Goal: Task Accomplishment & Management: Use online tool/utility

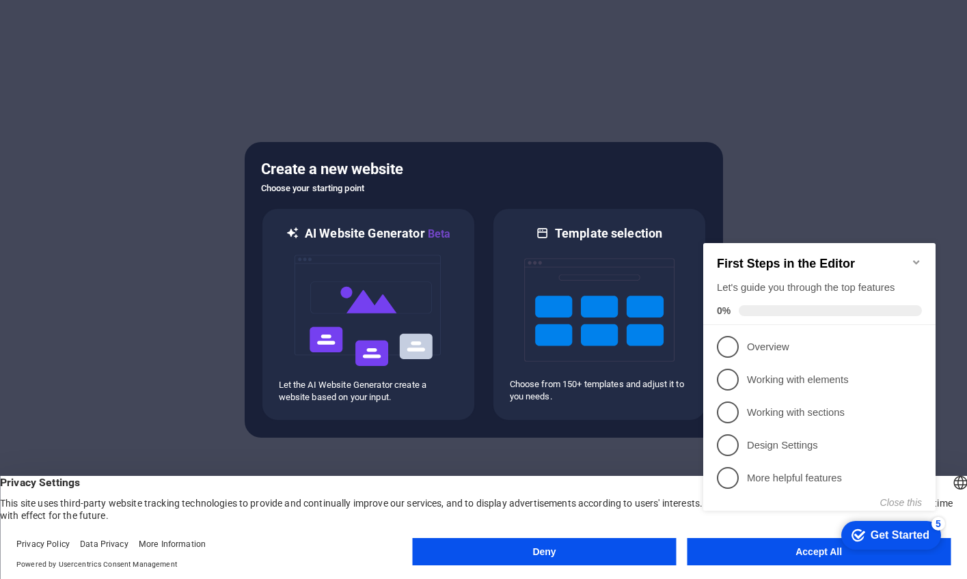
click at [919, 257] on icon "Minimize checklist" at bounding box center [916, 262] width 11 height 11
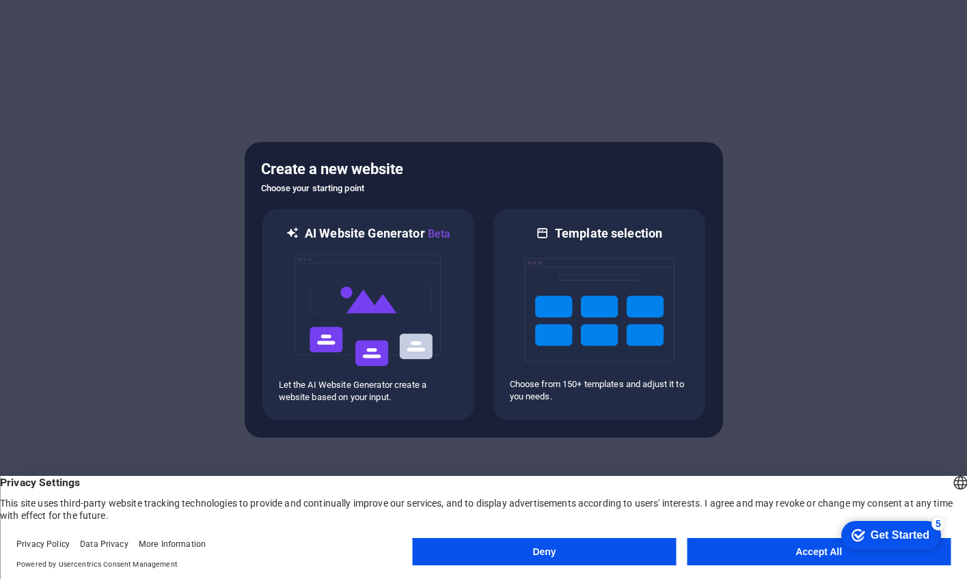
click at [748, 550] on button "Accept All" at bounding box center [819, 551] width 264 height 27
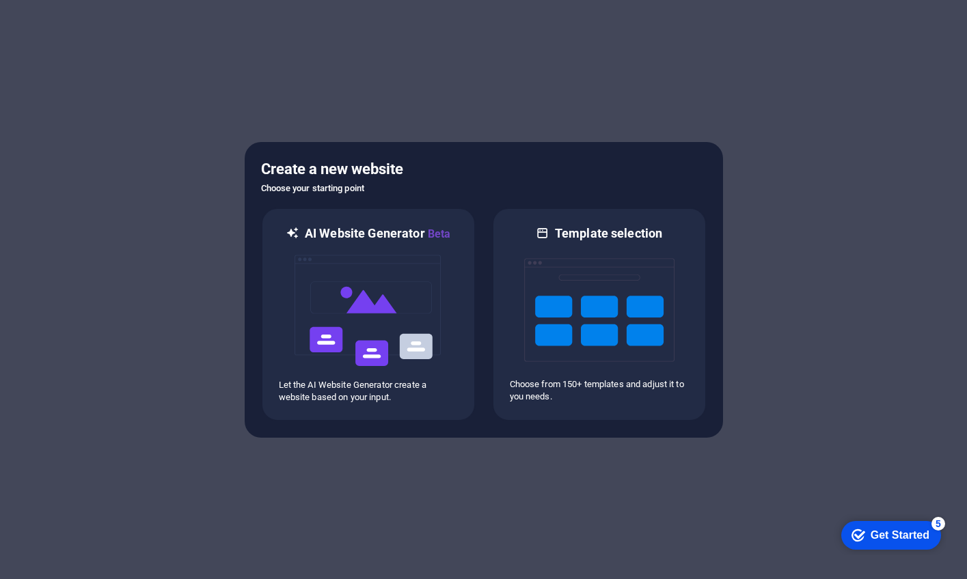
click at [873, 539] on div "Get Started" at bounding box center [899, 536] width 59 height 12
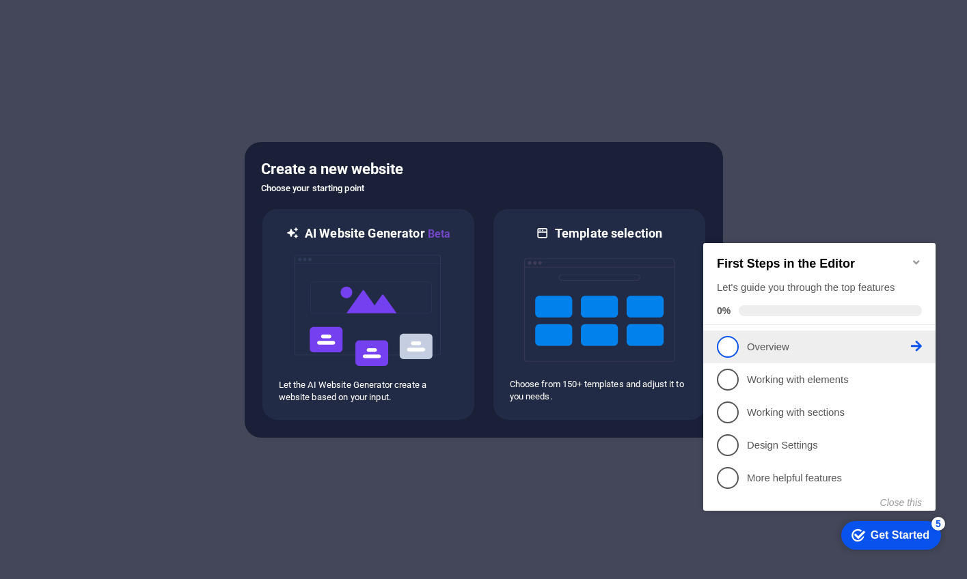
click at [775, 340] on p "Overview - incomplete" at bounding box center [829, 347] width 164 height 14
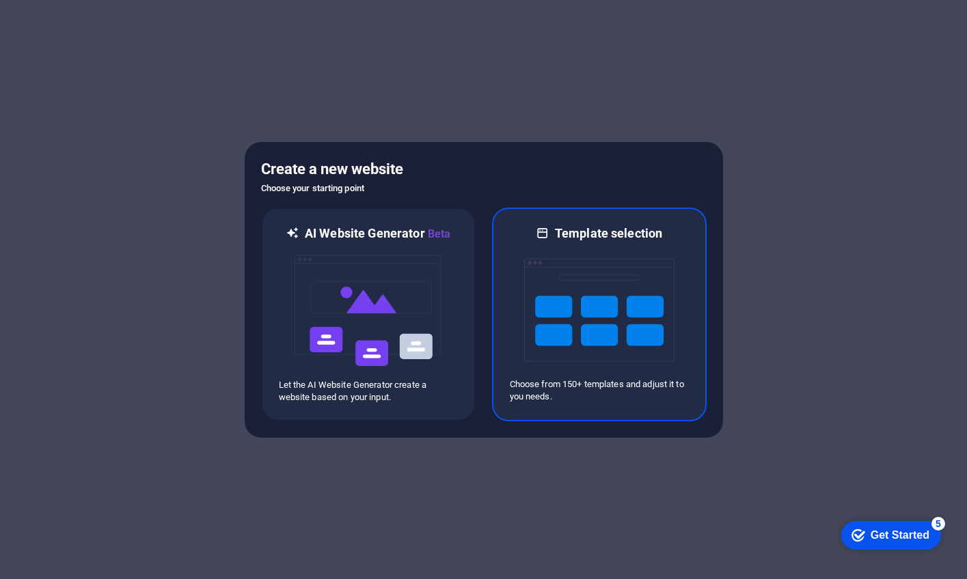
click at [641, 244] on img at bounding box center [599, 310] width 150 height 137
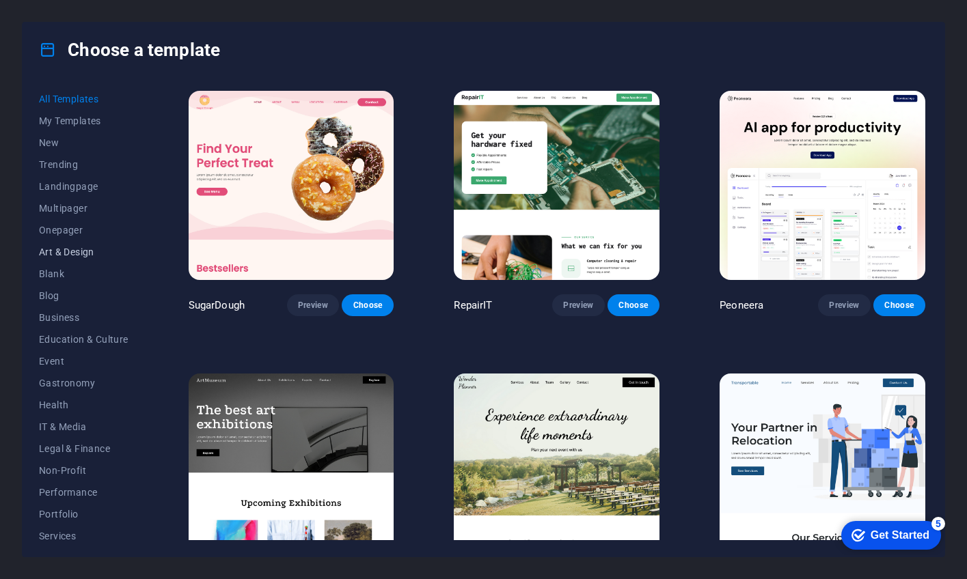
click at [64, 247] on span "Art & Design" at bounding box center [84, 252] width 90 height 11
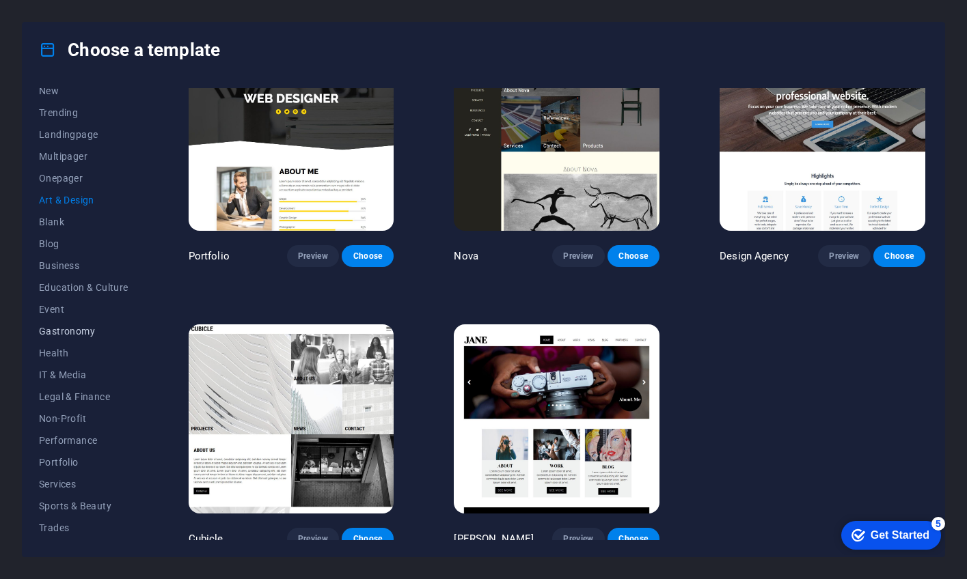
scroll to position [60, 0]
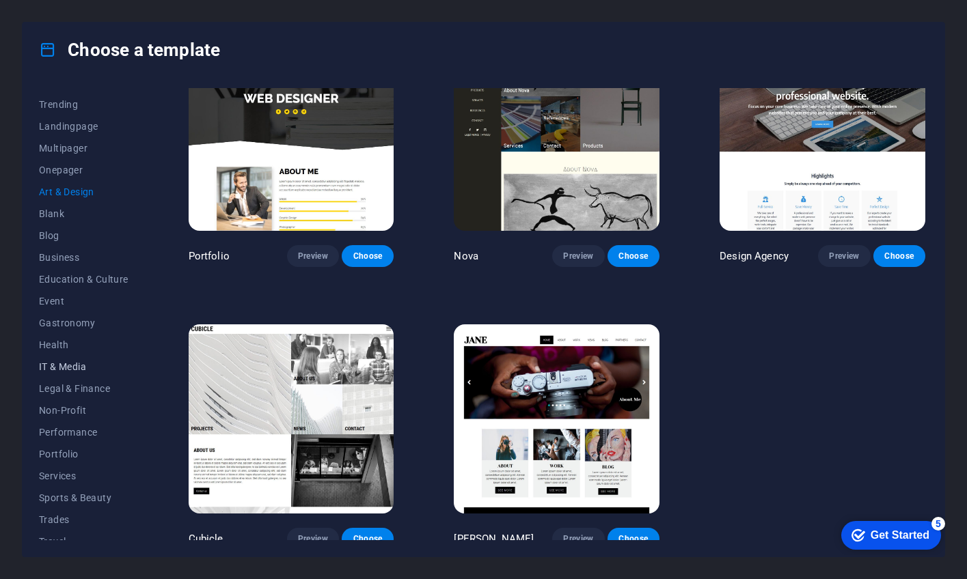
click at [55, 362] on span "IT & Media" at bounding box center [84, 366] width 90 height 11
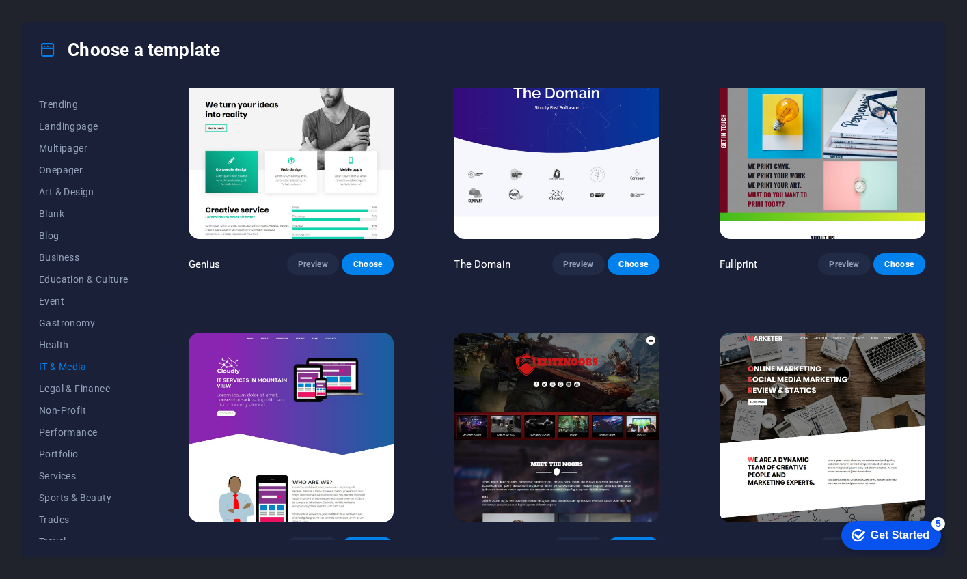
scroll to position [617, 0]
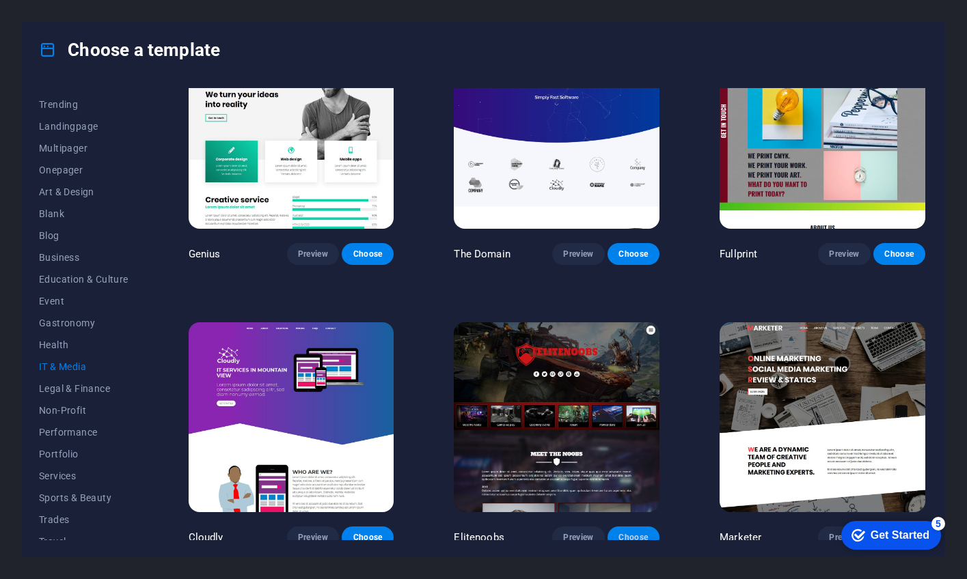
click at [637, 538] on button "Choose" at bounding box center [633, 538] width 52 height 22
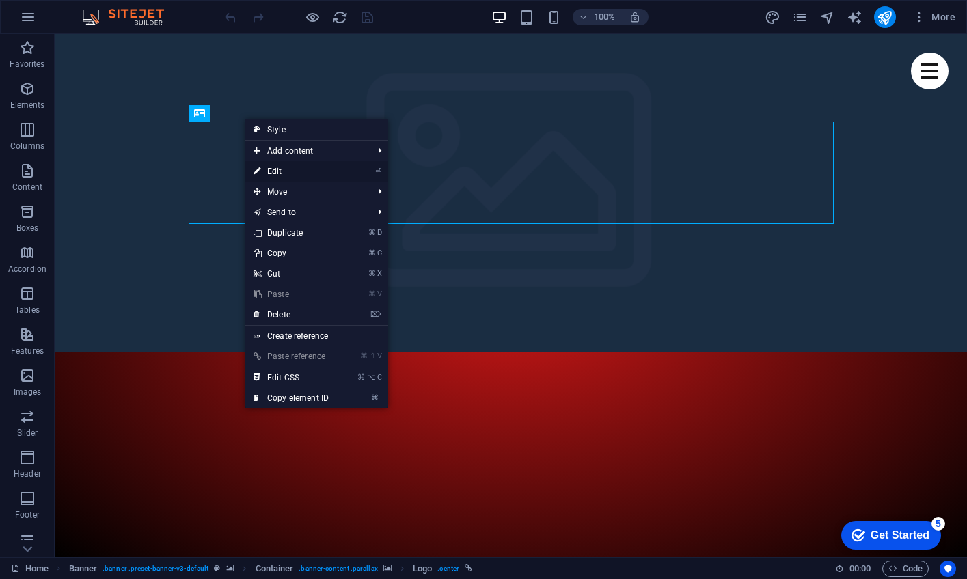
click at [302, 171] on link "⏎ Edit" at bounding box center [291, 171] width 92 height 20
select select "px"
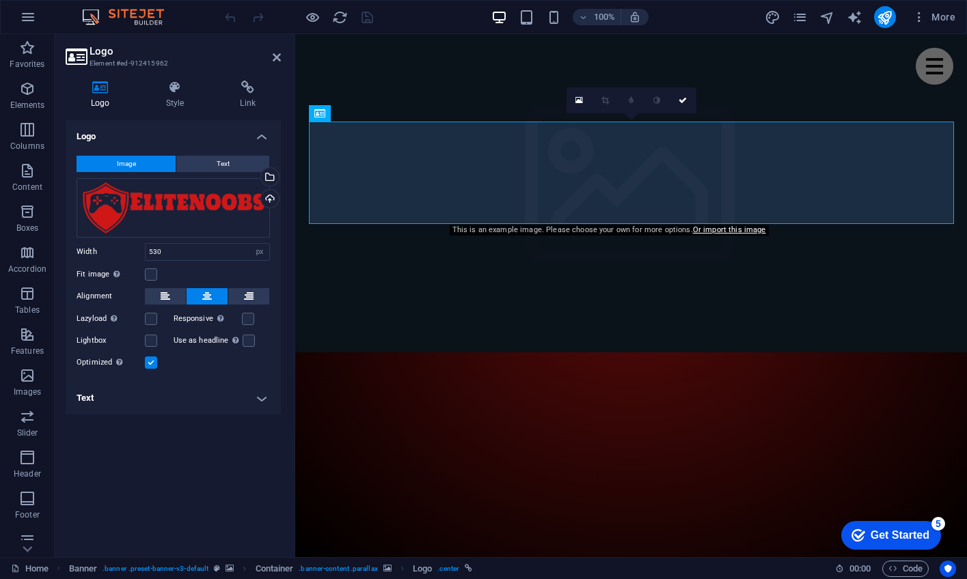
click at [263, 397] on h4 "Text" at bounding box center [173, 398] width 215 height 33
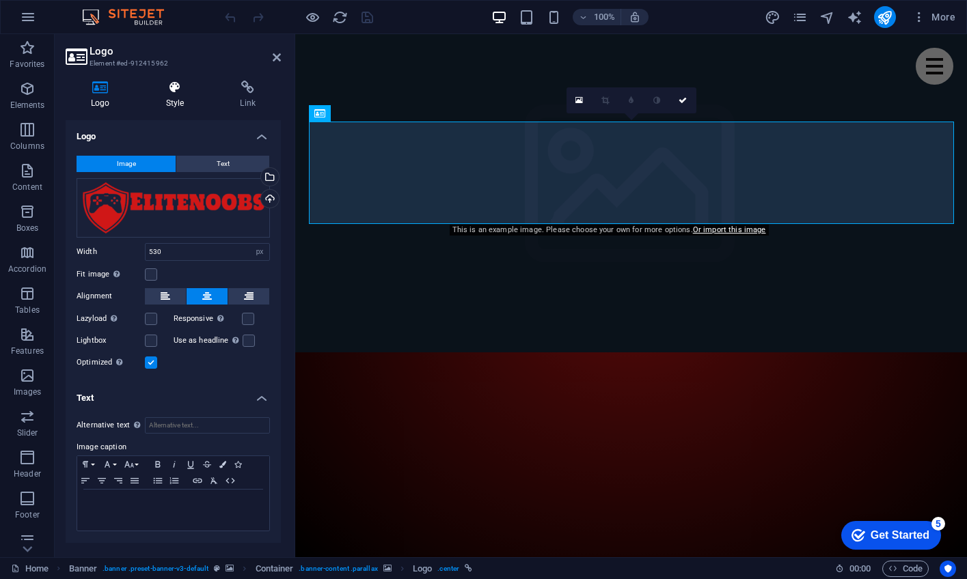
click at [178, 97] on h4 "Style" at bounding box center [178, 95] width 74 height 29
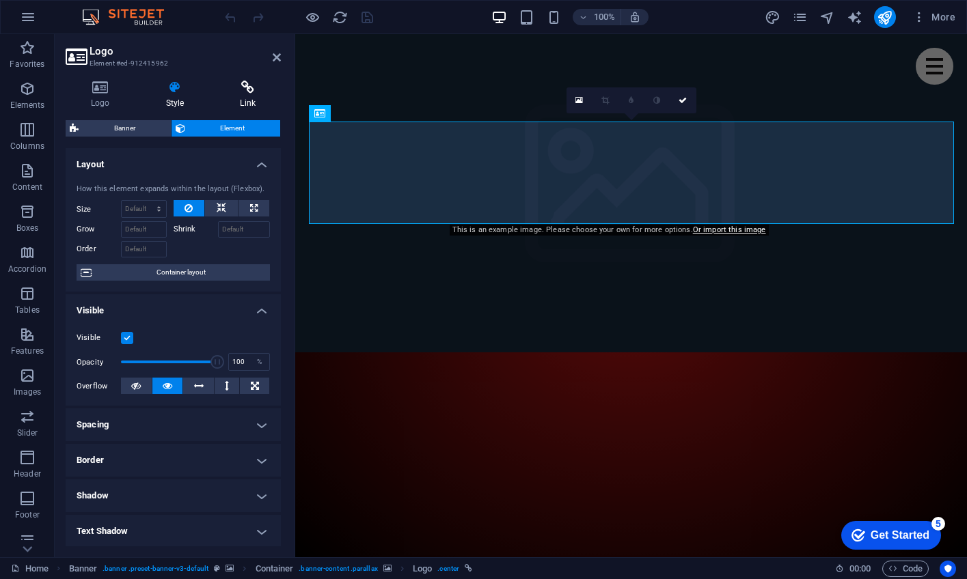
click at [229, 95] on h4 "Link" at bounding box center [248, 95] width 66 height 29
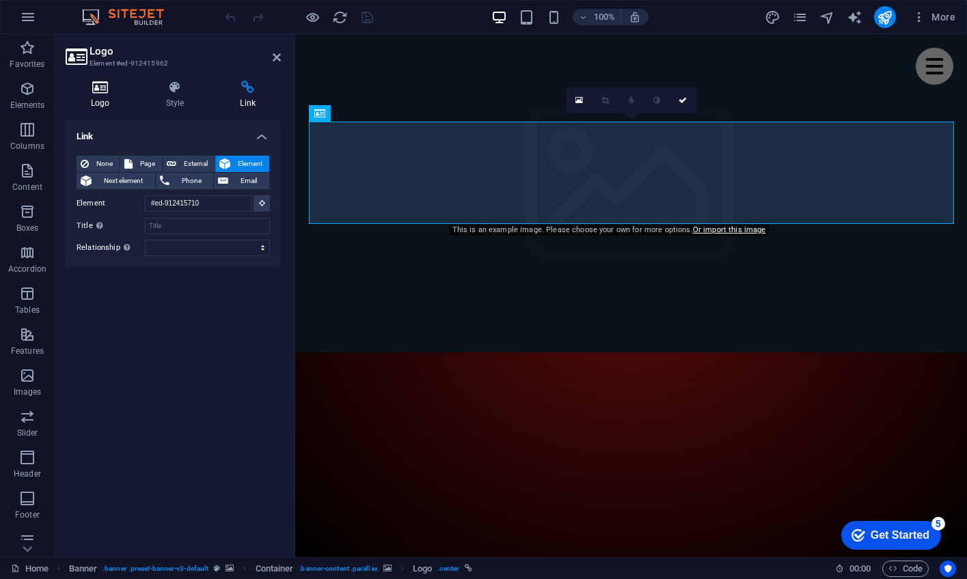
click at [107, 93] on icon at bounding box center [101, 88] width 70 height 14
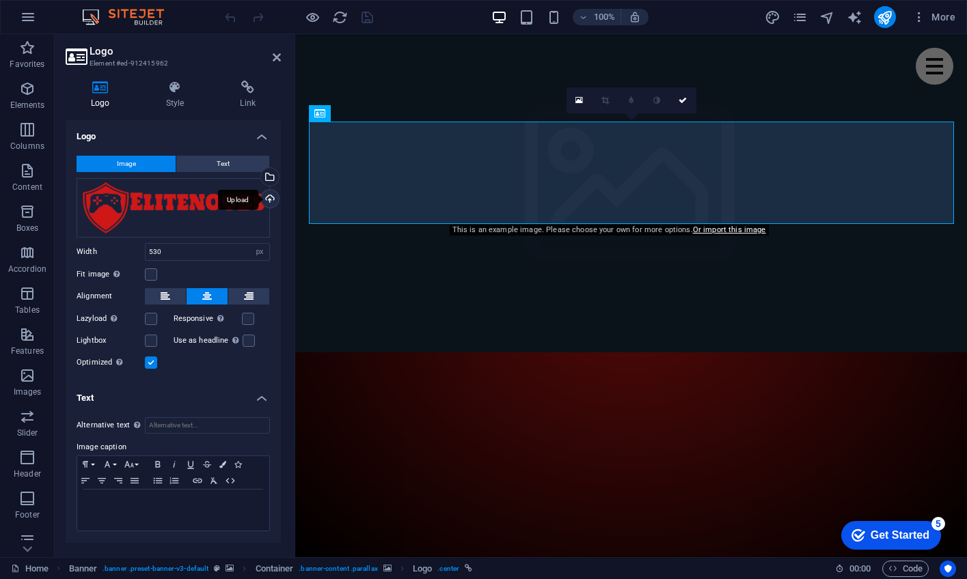
click at [271, 200] on div "Upload" at bounding box center [268, 200] width 20 height 20
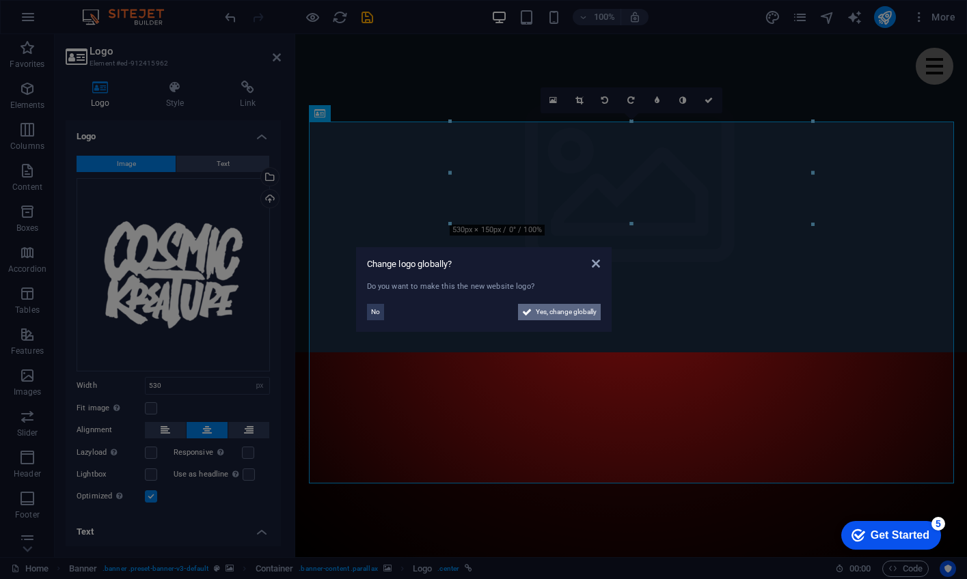
click at [561, 310] on span "Yes, change globally" at bounding box center [566, 312] width 61 height 16
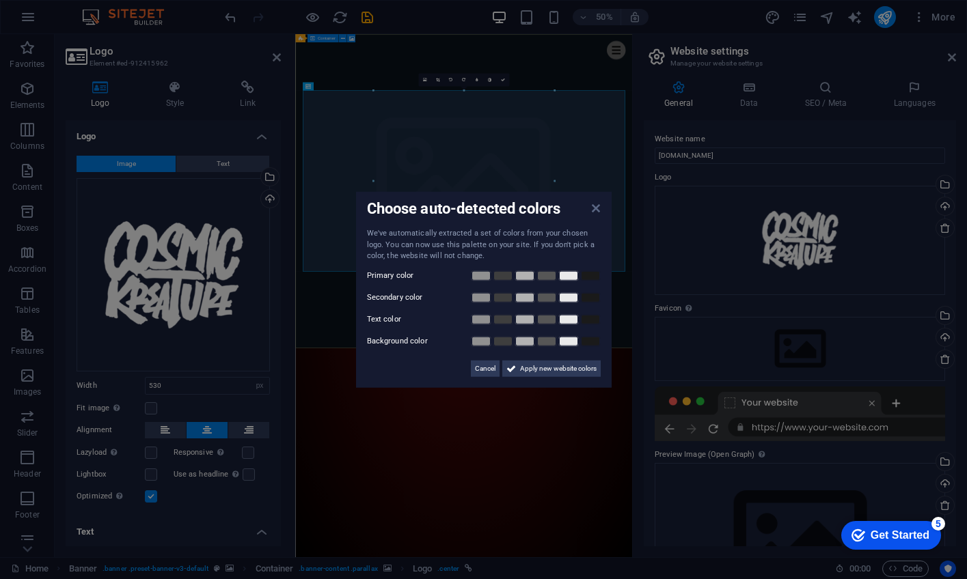
click at [598, 208] on icon at bounding box center [596, 208] width 8 height 11
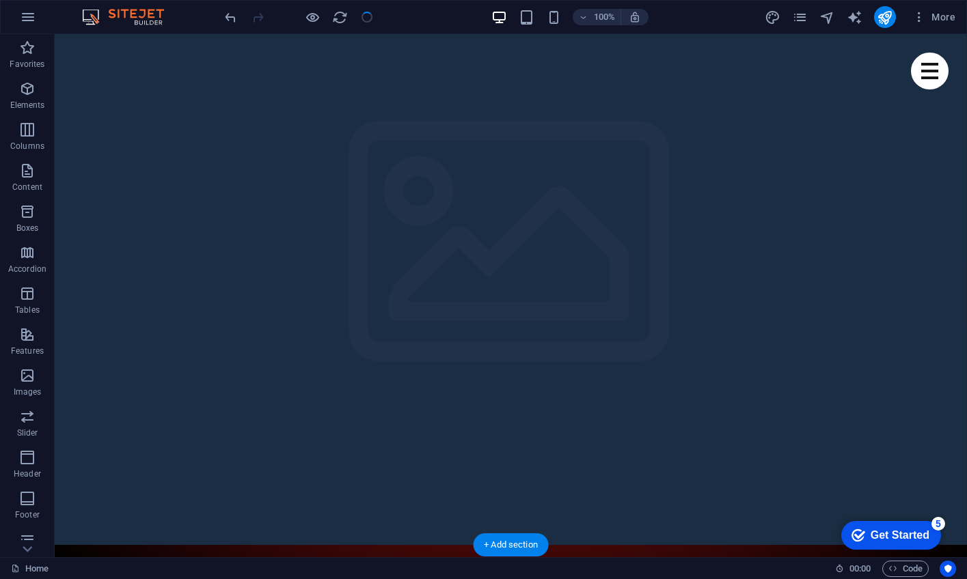
scroll to position [124, 0]
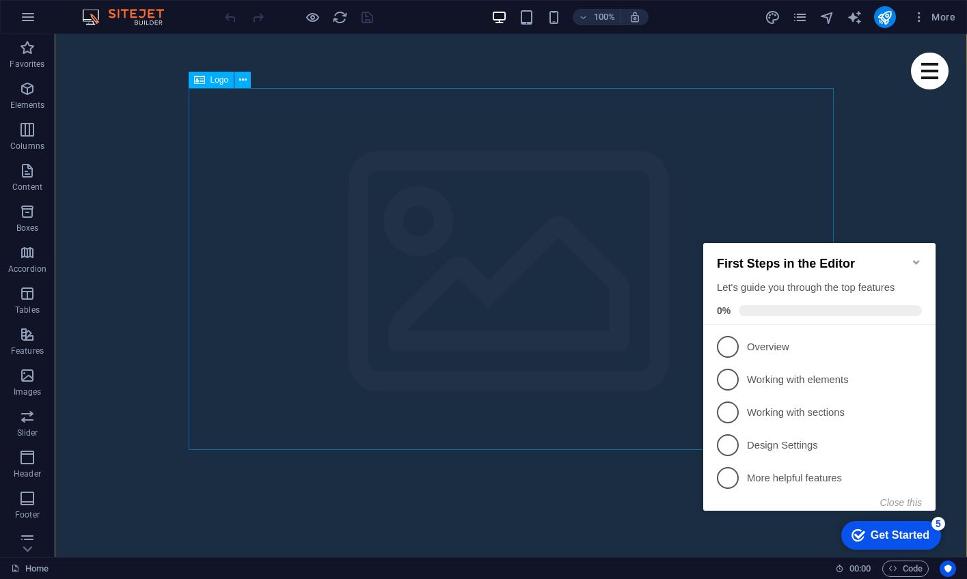
scroll to position [41, 0]
click at [914, 257] on icon "Minimize checklist" at bounding box center [916, 262] width 11 height 11
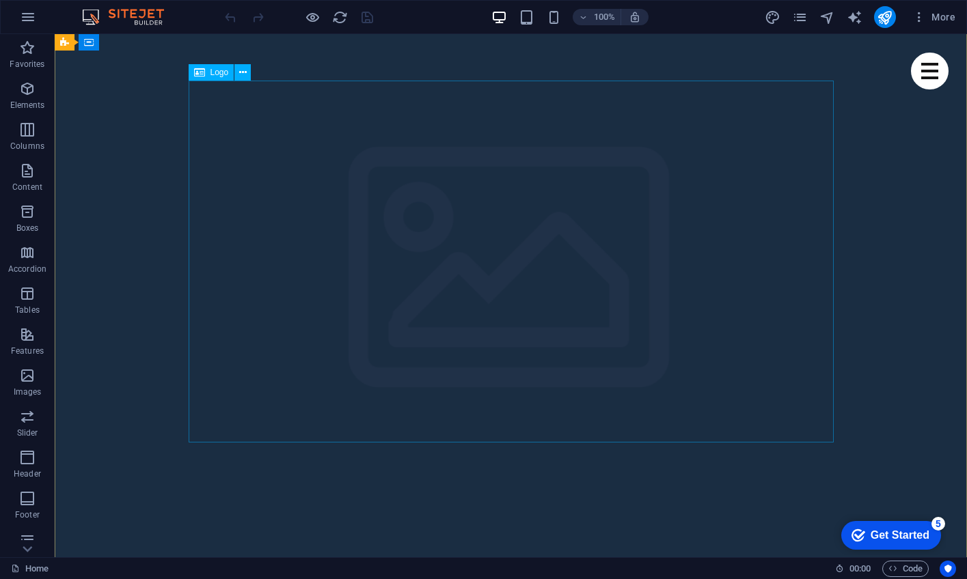
scroll to position [0, 0]
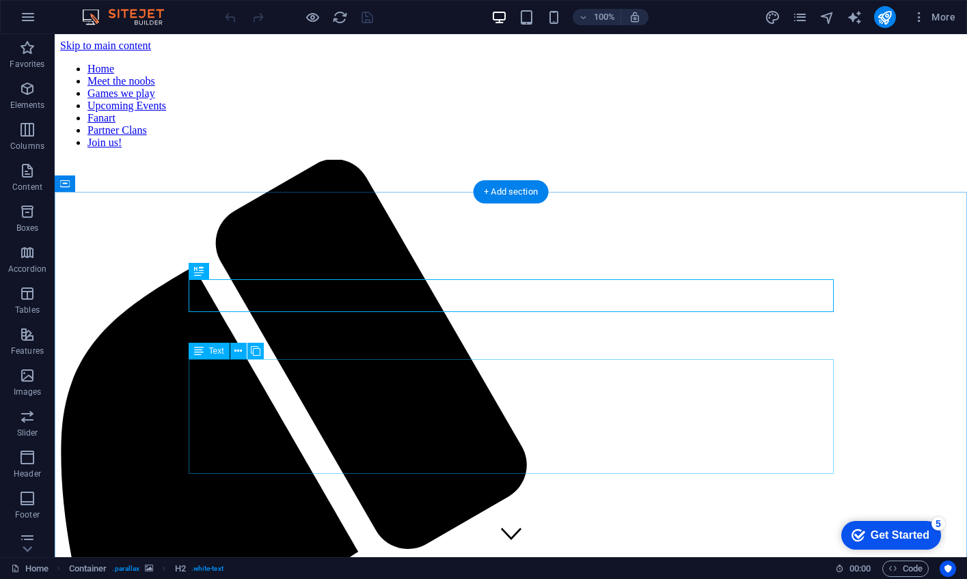
scroll to position [543, 0]
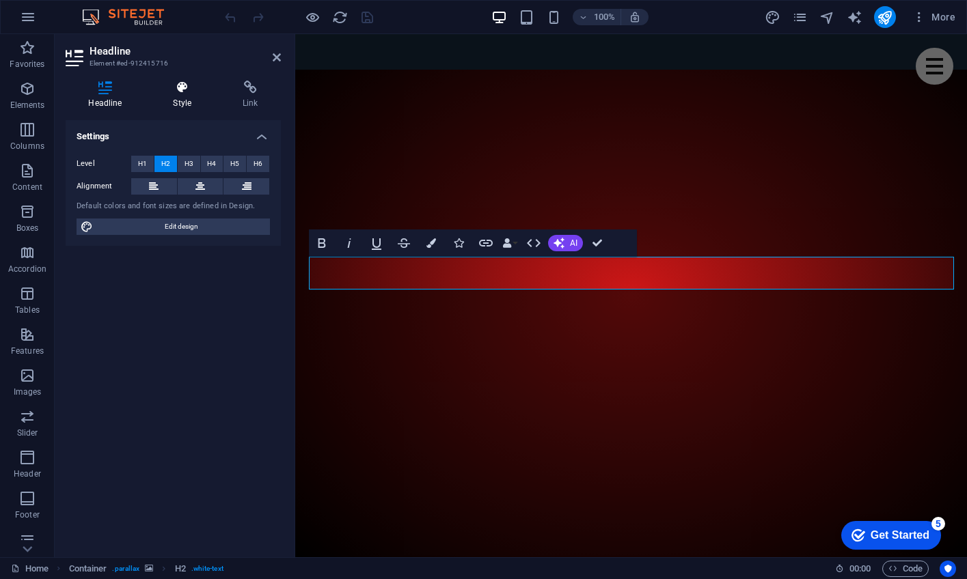
click at [178, 102] on h4 "Style" at bounding box center [185, 95] width 70 height 29
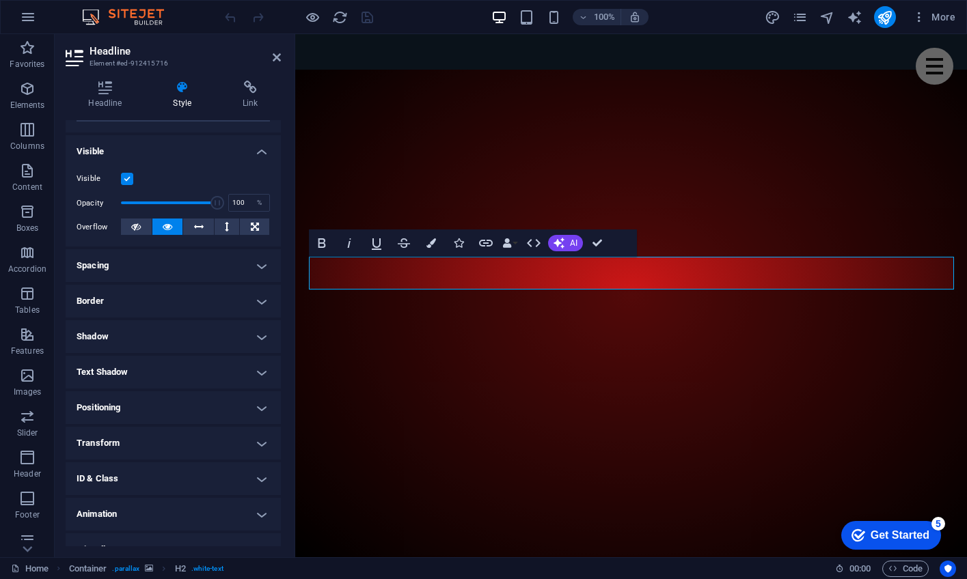
scroll to position [151, 0]
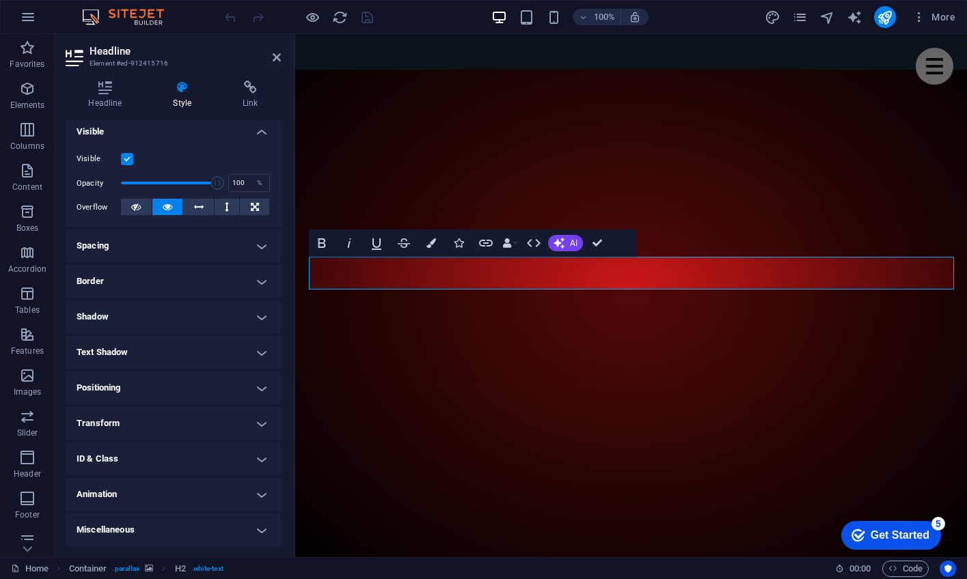
click at [251, 497] on h4 "Animation" at bounding box center [173, 494] width 215 height 33
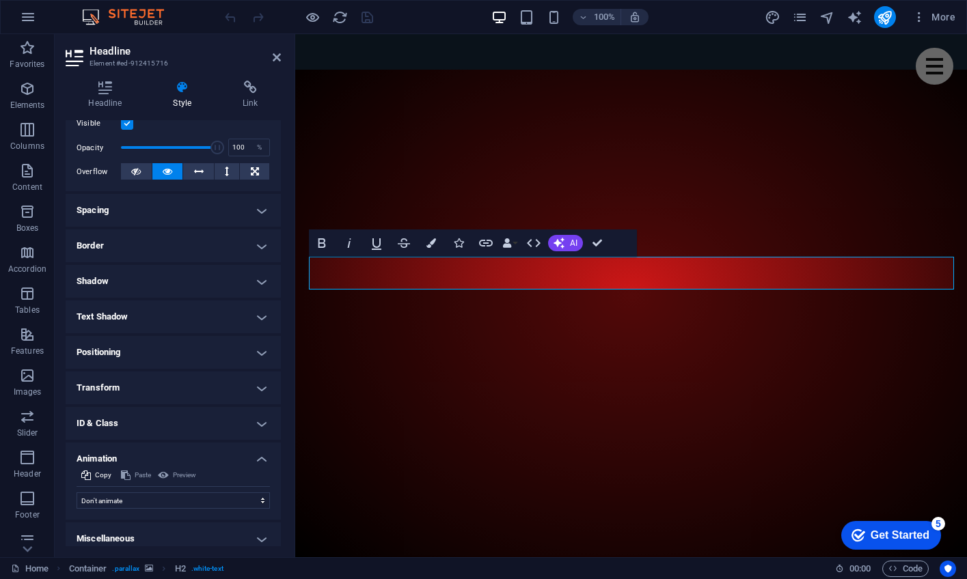
scroll to position [195, 0]
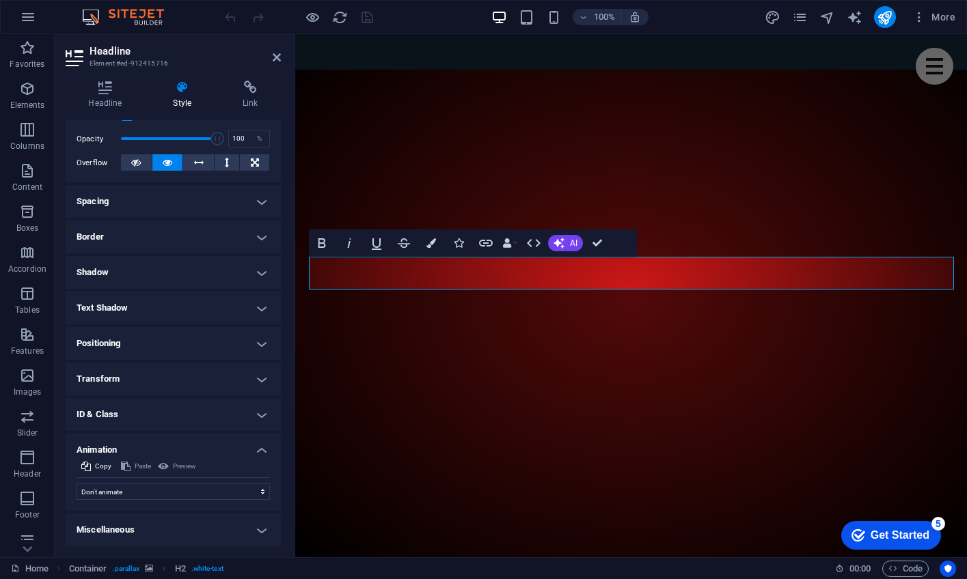
click at [262, 445] on h4 "Animation" at bounding box center [173, 446] width 215 height 25
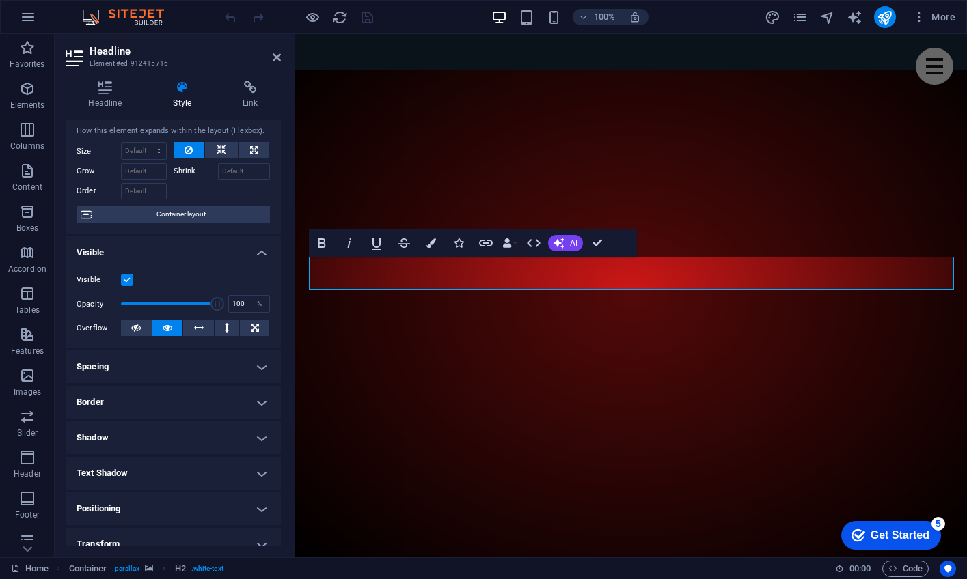
scroll to position [0, 0]
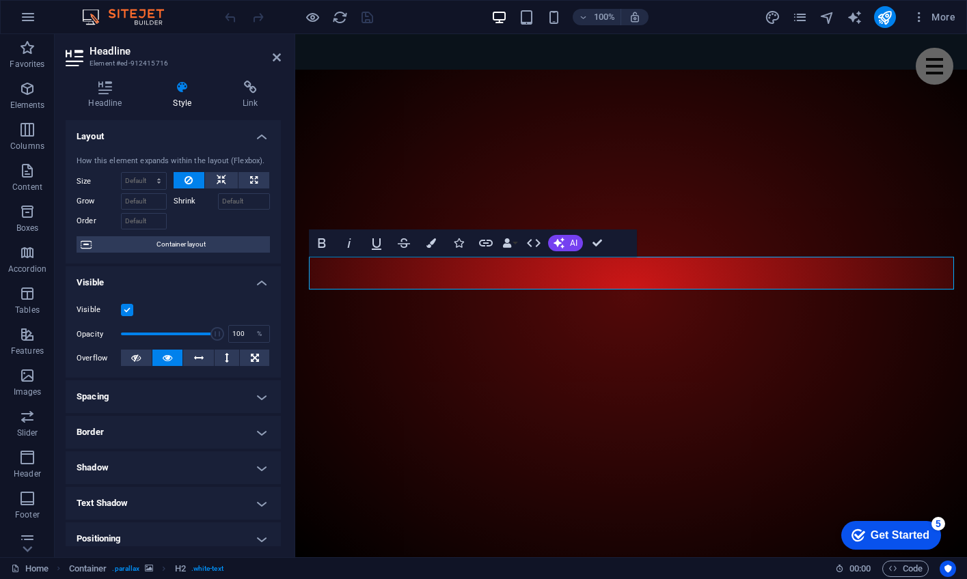
click at [256, 284] on h4 "Visible" at bounding box center [173, 278] width 215 height 25
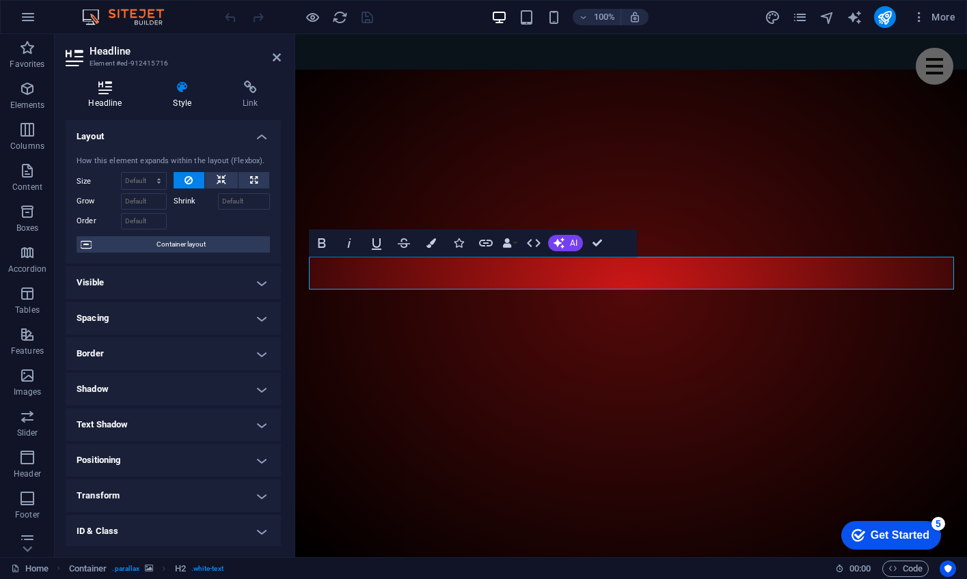
click at [114, 91] on icon at bounding box center [105, 88] width 79 height 14
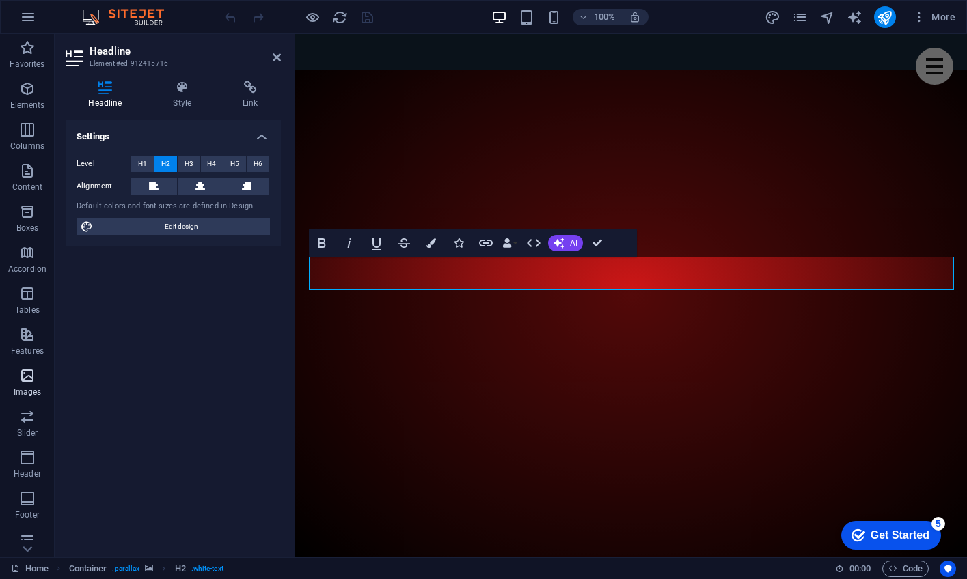
click at [25, 378] on icon "button" at bounding box center [27, 376] width 16 height 16
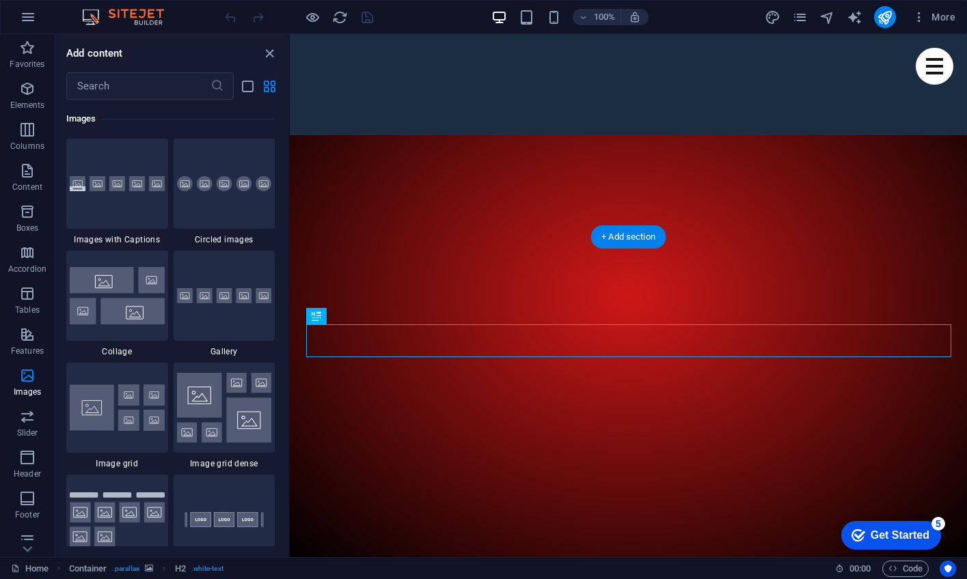
scroll to position [478, 0]
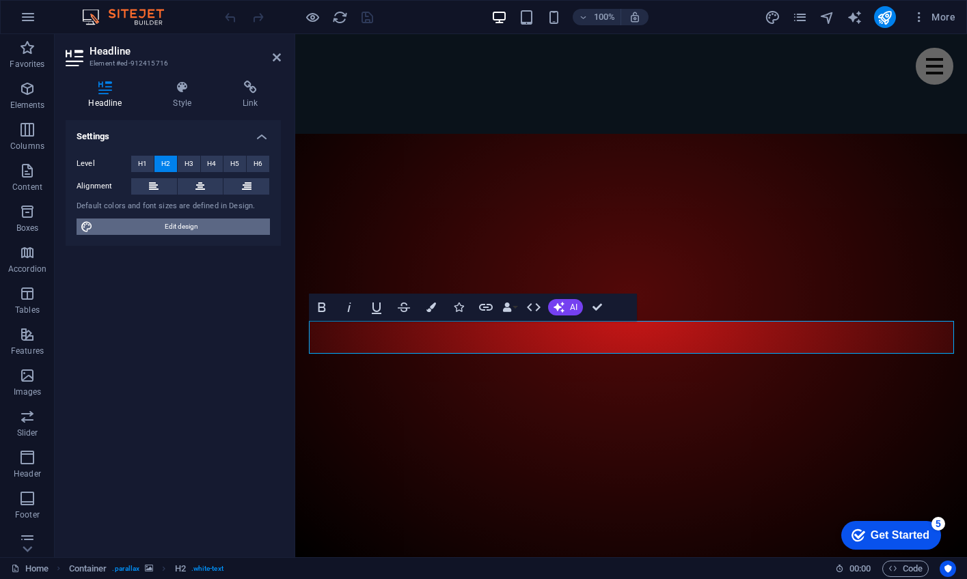
click at [189, 225] on span "Edit design" at bounding box center [181, 227] width 169 height 16
select select "px"
select select "400"
select select "px"
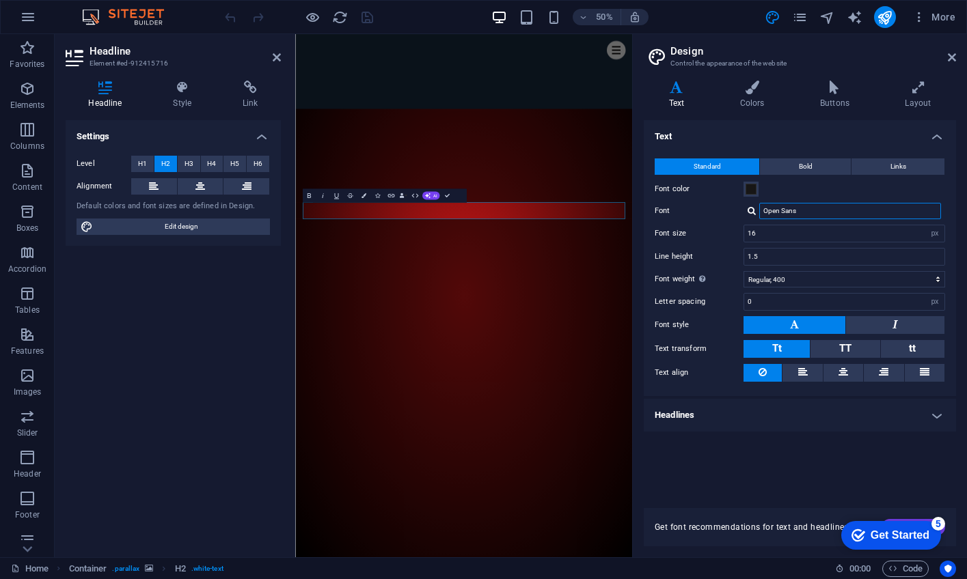
click at [865, 208] on input "Open Sans" at bounding box center [850, 211] width 182 height 16
click at [750, 210] on div at bounding box center [751, 210] width 8 height 9
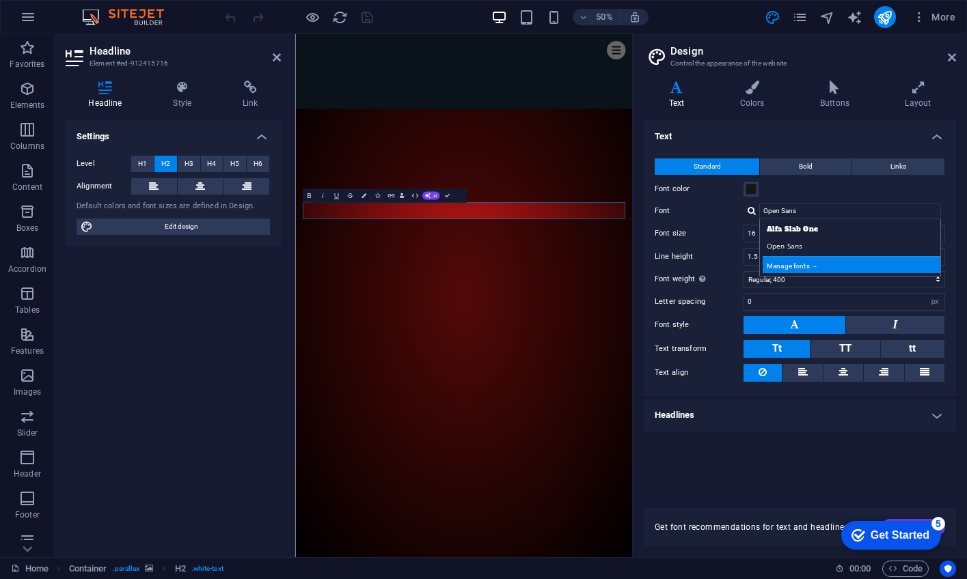
click at [796, 266] on div "Manage fonts →" at bounding box center [853, 264] width 180 height 17
select select "popularity"
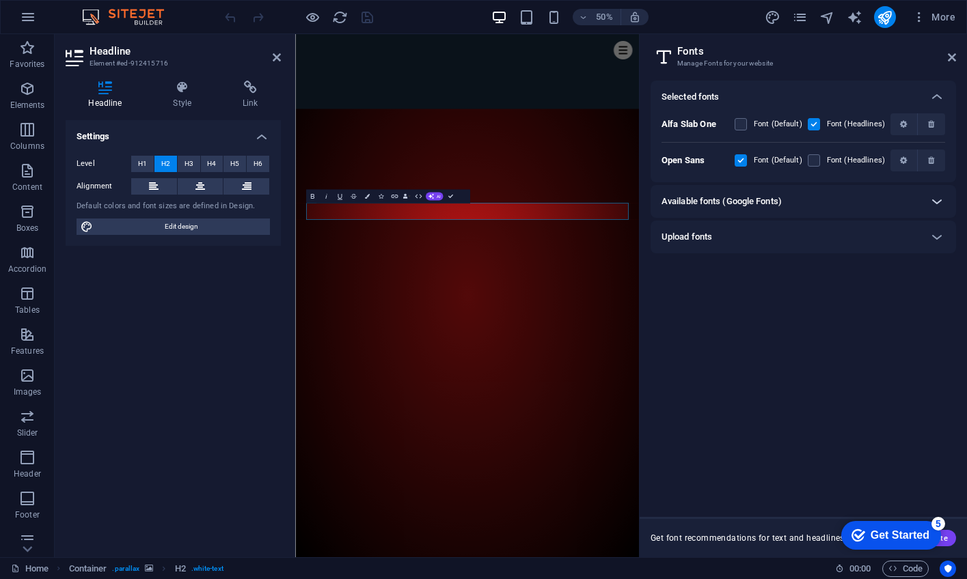
click at [939, 202] on icon at bounding box center [937, 201] width 16 height 16
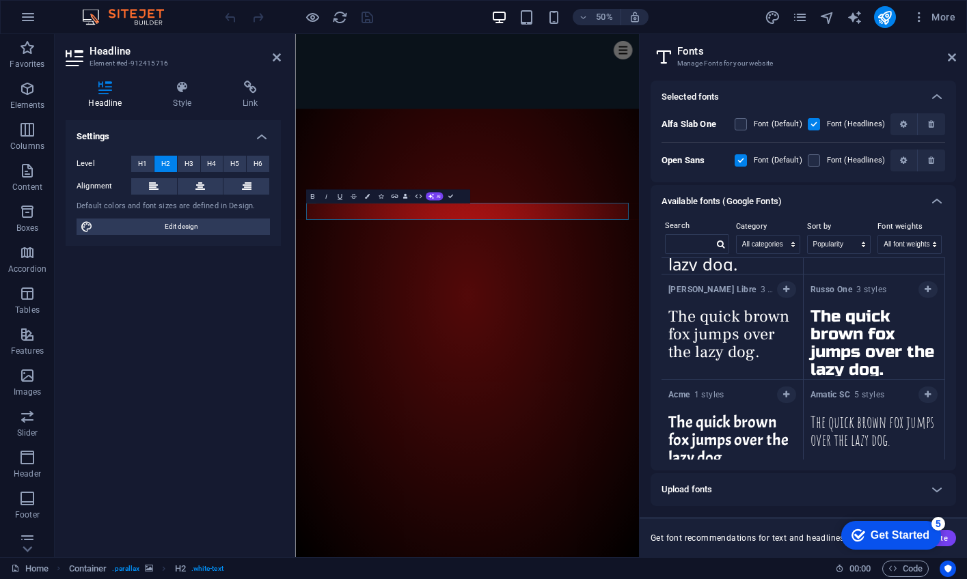
scroll to position [9602, 0]
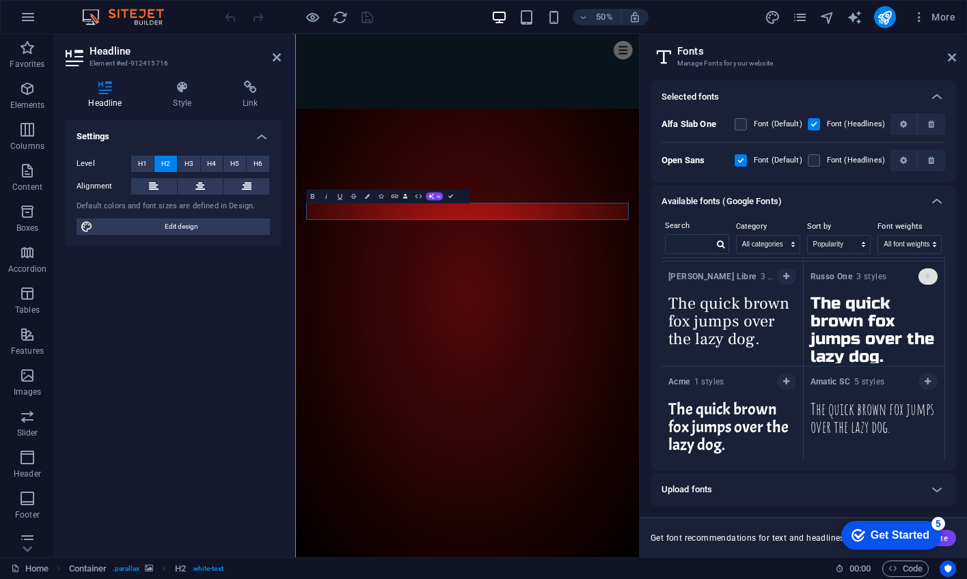
click at [927, 276] on icon "button" at bounding box center [927, 277] width 6 height 8
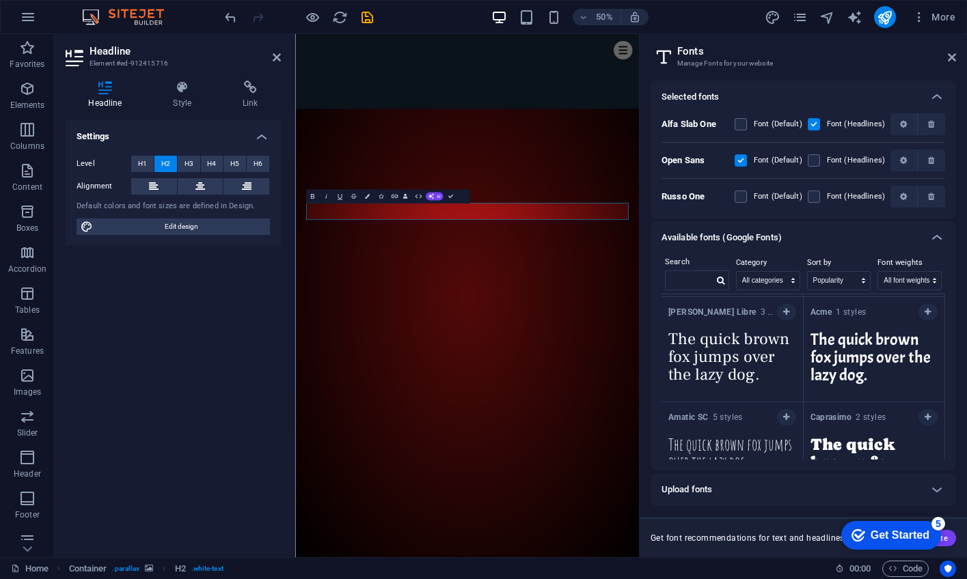
scroll to position [9572, 0]
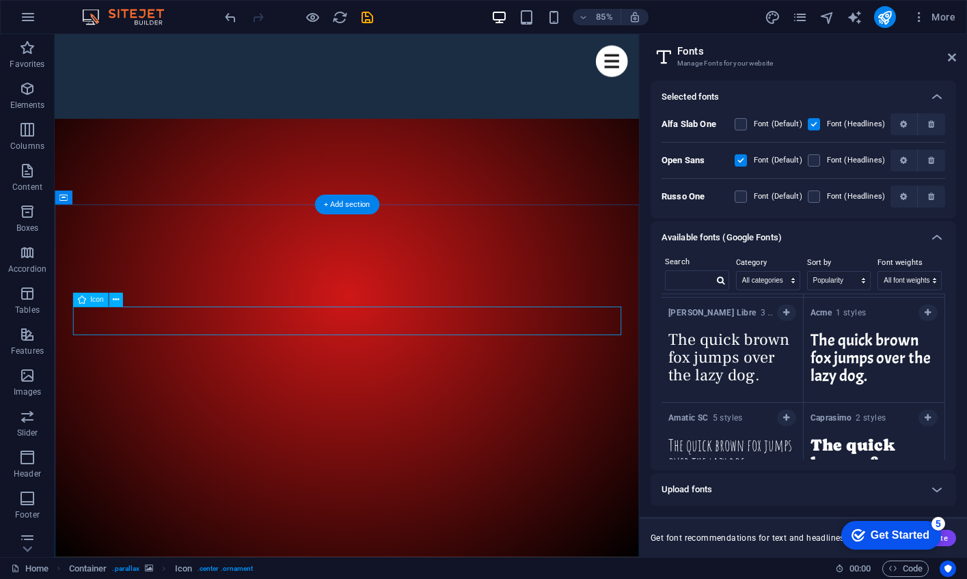
click at [115, 301] on icon at bounding box center [115, 300] width 6 height 12
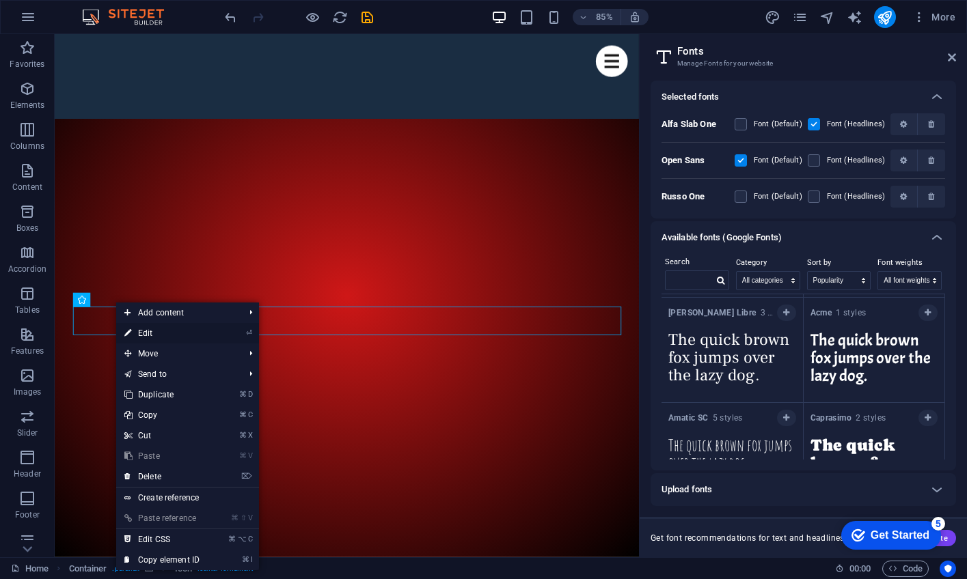
click at [152, 331] on link "⏎ Edit" at bounding box center [162, 333] width 92 height 20
select select "xMidYMid"
select select "px"
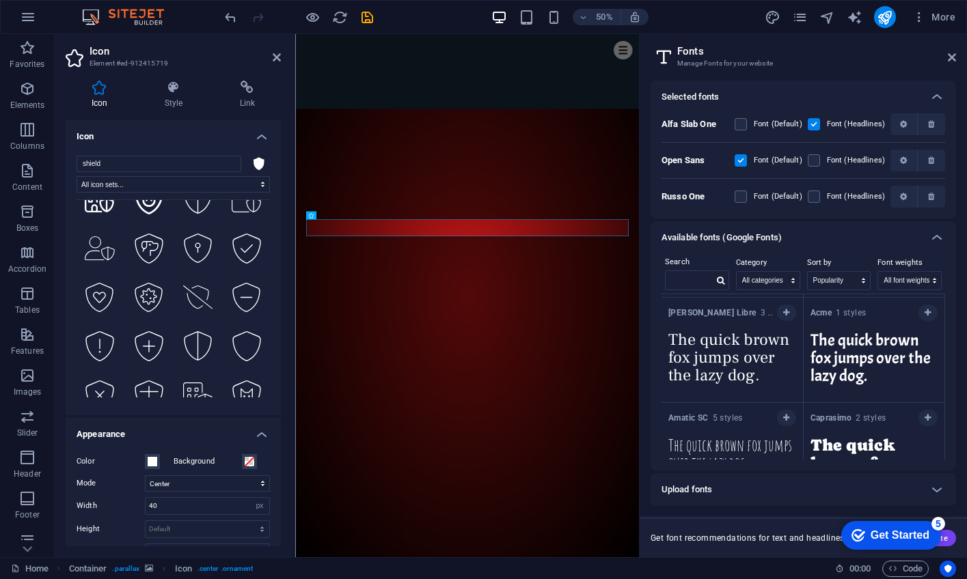
scroll to position [916, 0]
click at [229, 164] on input "shield" at bounding box center [159, 164] width 165 height 16
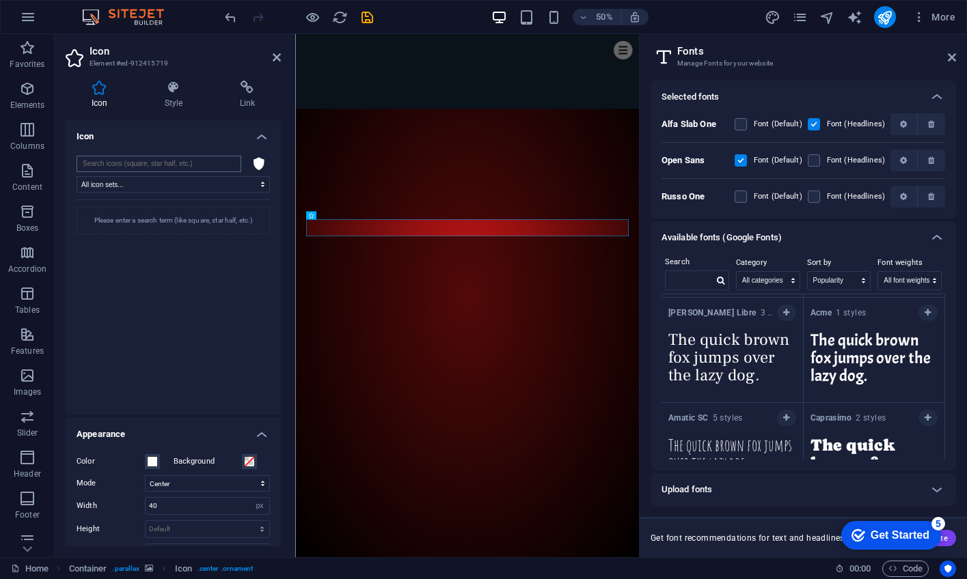
click at [205, 161] on input "search" at bounding box center [159, 164] width 165 height 16
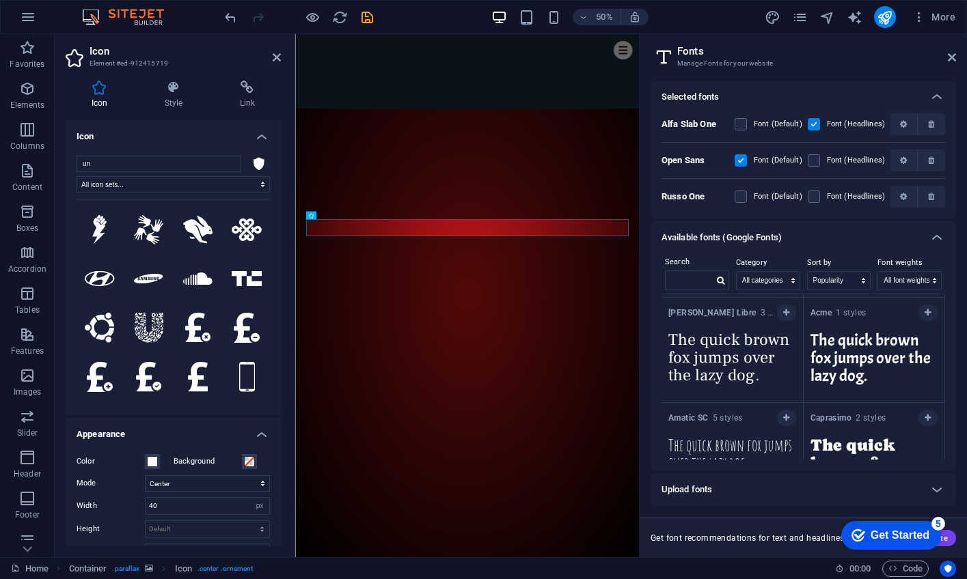
type input "u"
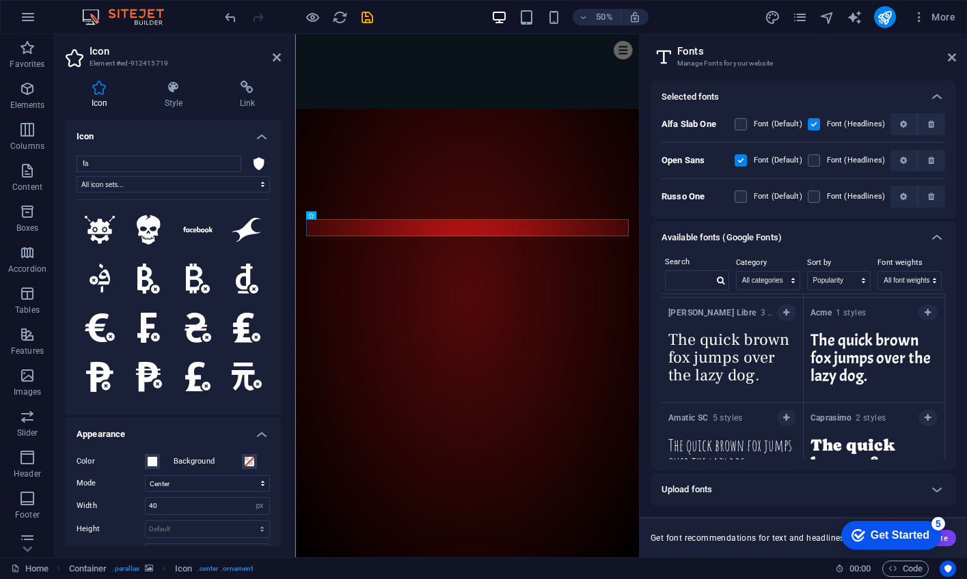
type input "f"
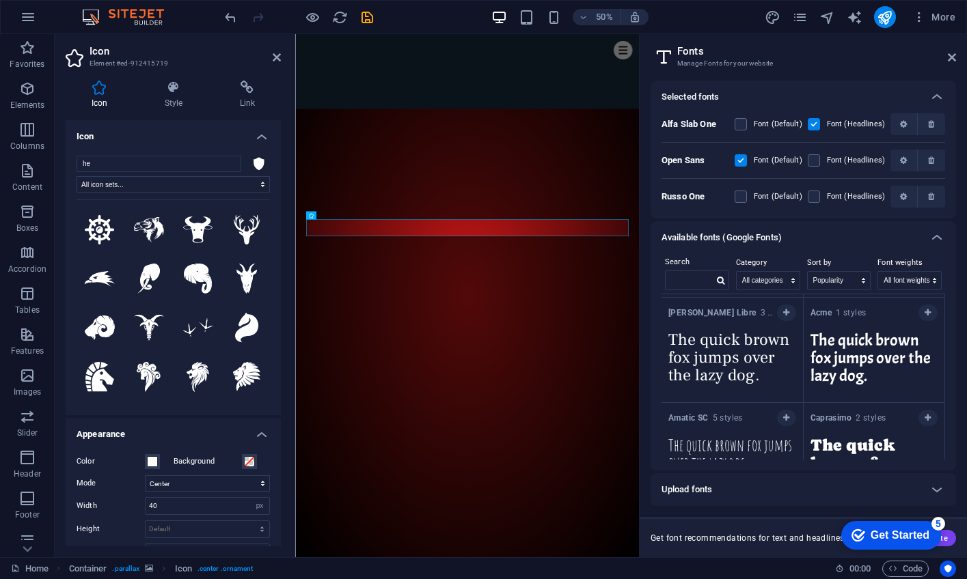
type input "h"
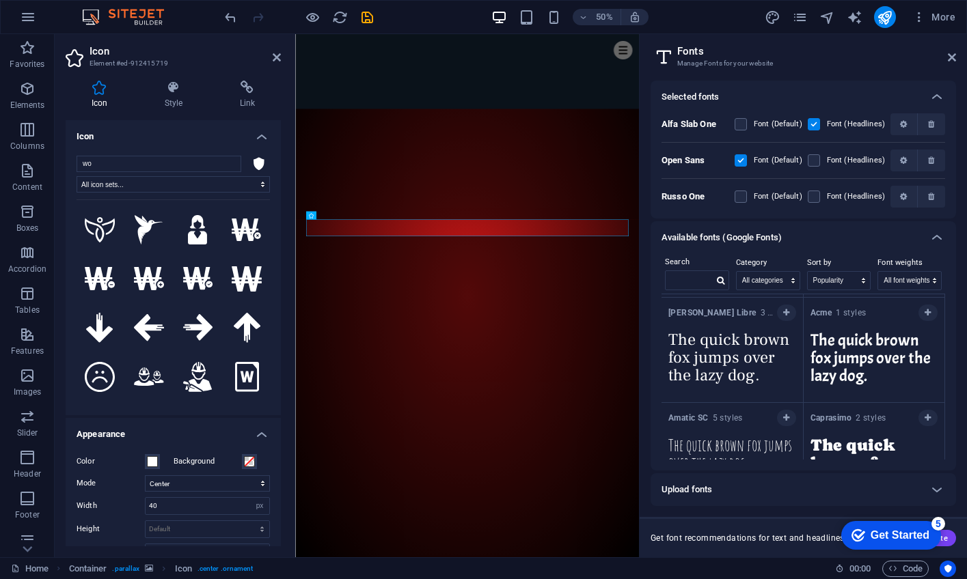
type input "w"
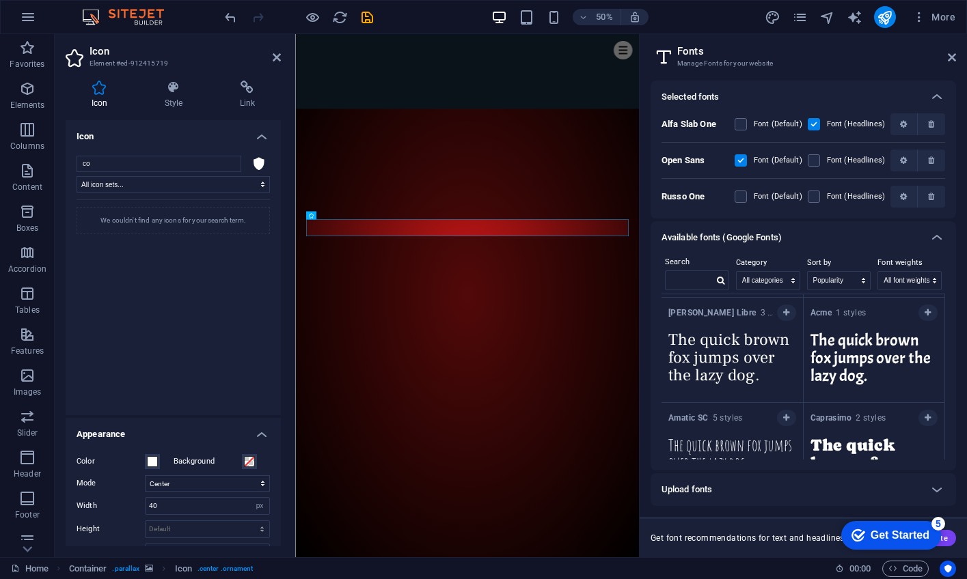
type input "c"
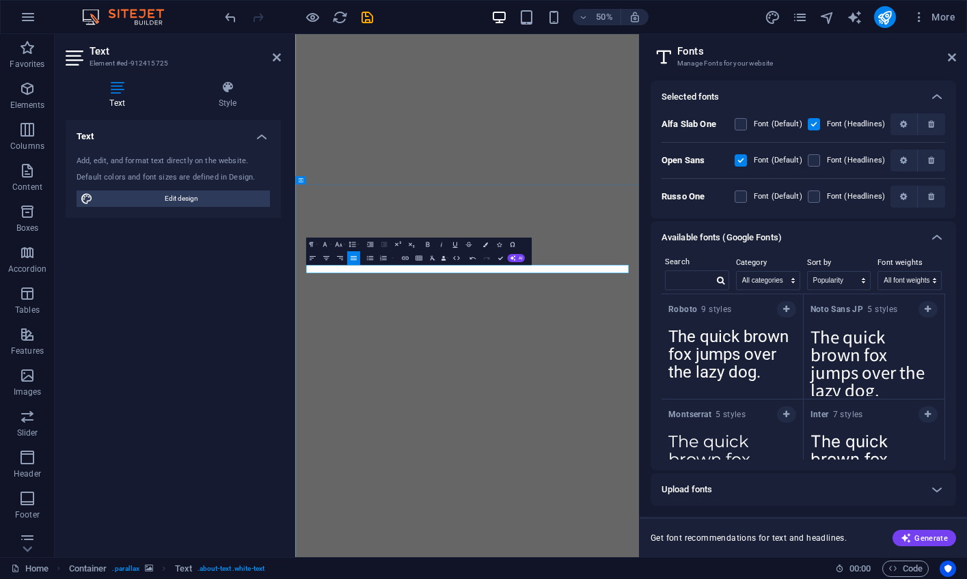
select select "popularity"
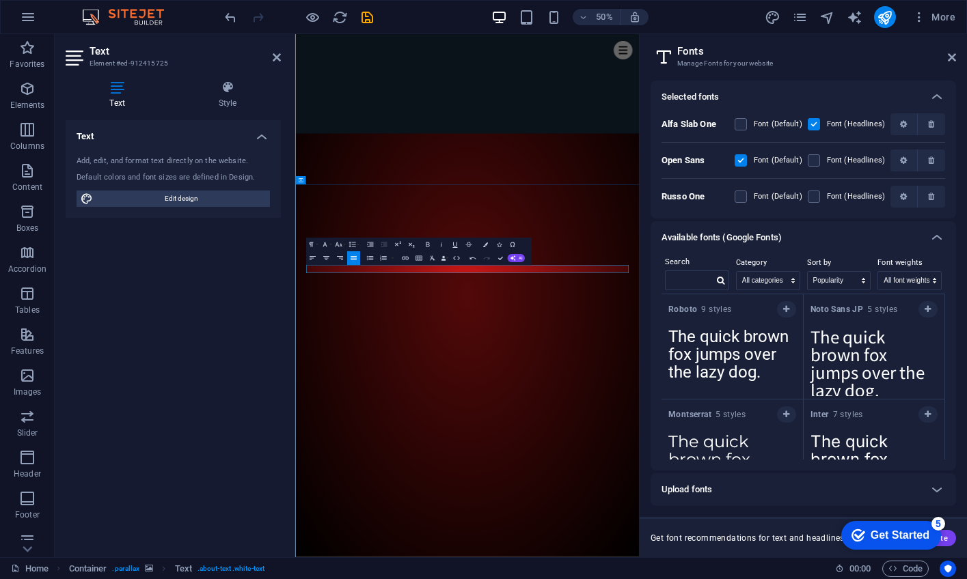
scroll to position [98, 0]
